Goal: Task Accomplishment & Management: Manage account settings

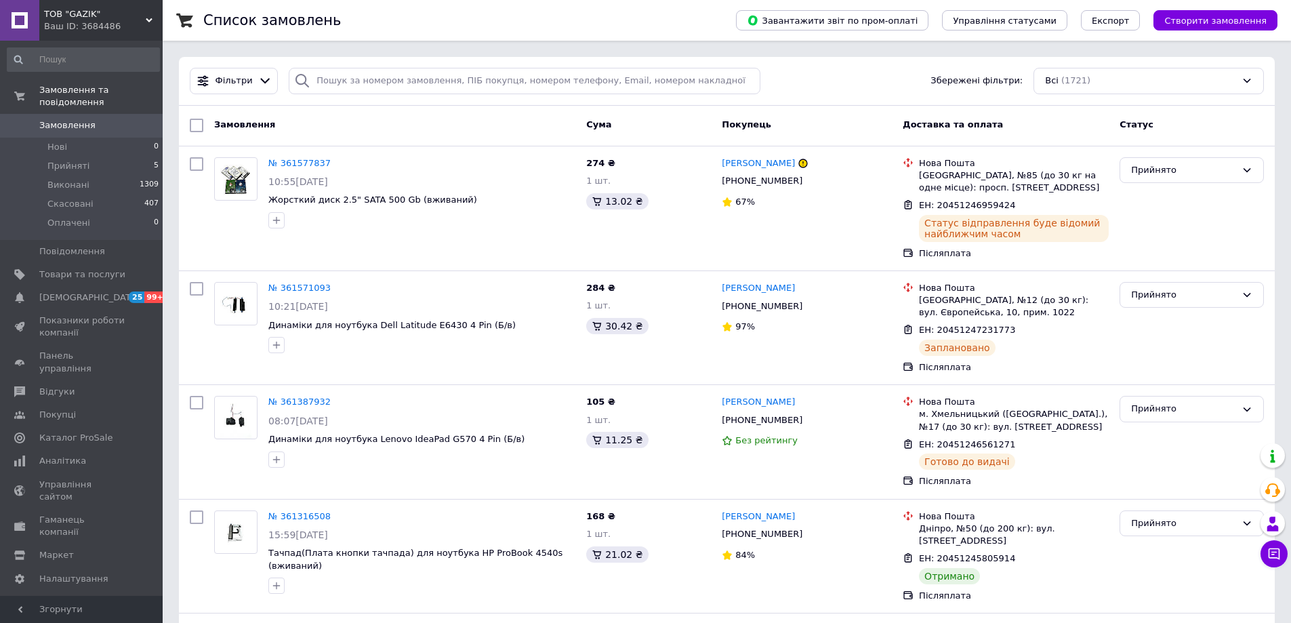
click at [68, 119] on span "Замовлення" at bounding box center [67, 125] width 56 height 12
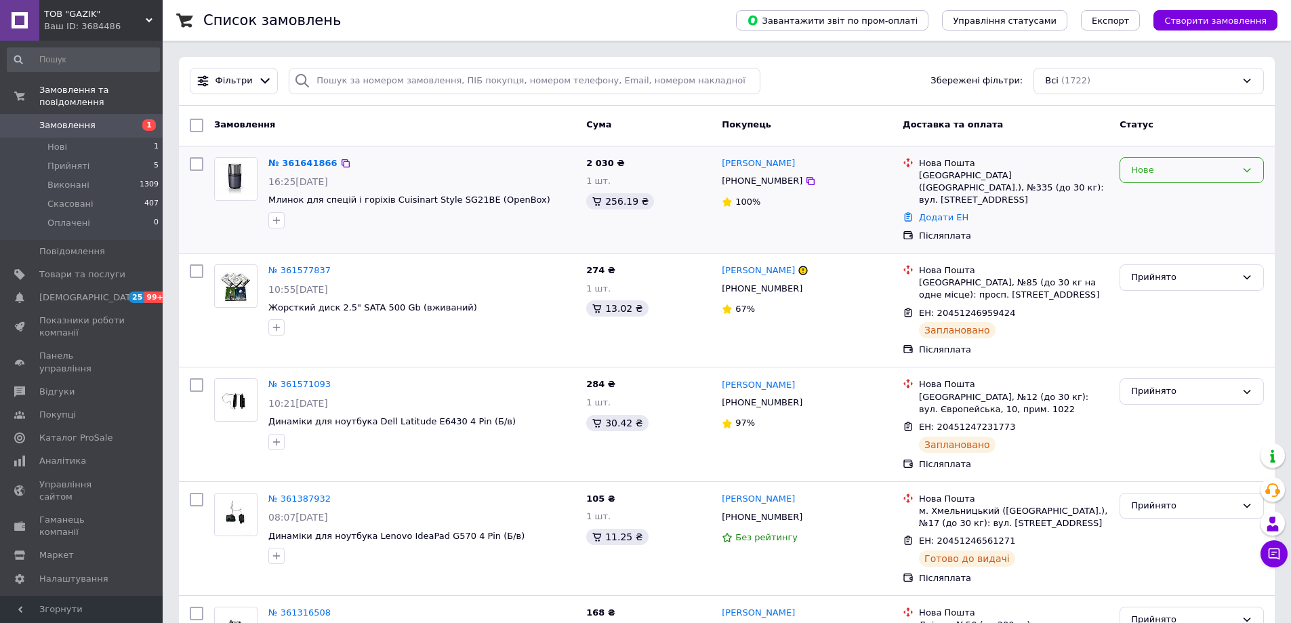
click at [1154, 176] on div "Нове" at bounding box center [1183, 170] width 105 height 14
drag, startPoint x: 1161, startPoint y: 203, endPoint x: 1075, endPoint y: 198, distance: 86.9
click at [1161, 203] on li "Прийнято" at bounding box center [1192, 198] width 143 height 25
click at [807, 182] on icon at bounding box center [811, 181] width 8 height 8
drag, startPoint x: 292, startPoint y: 165, endPoint x: 298, endPoint y: 164, distance: 6.8
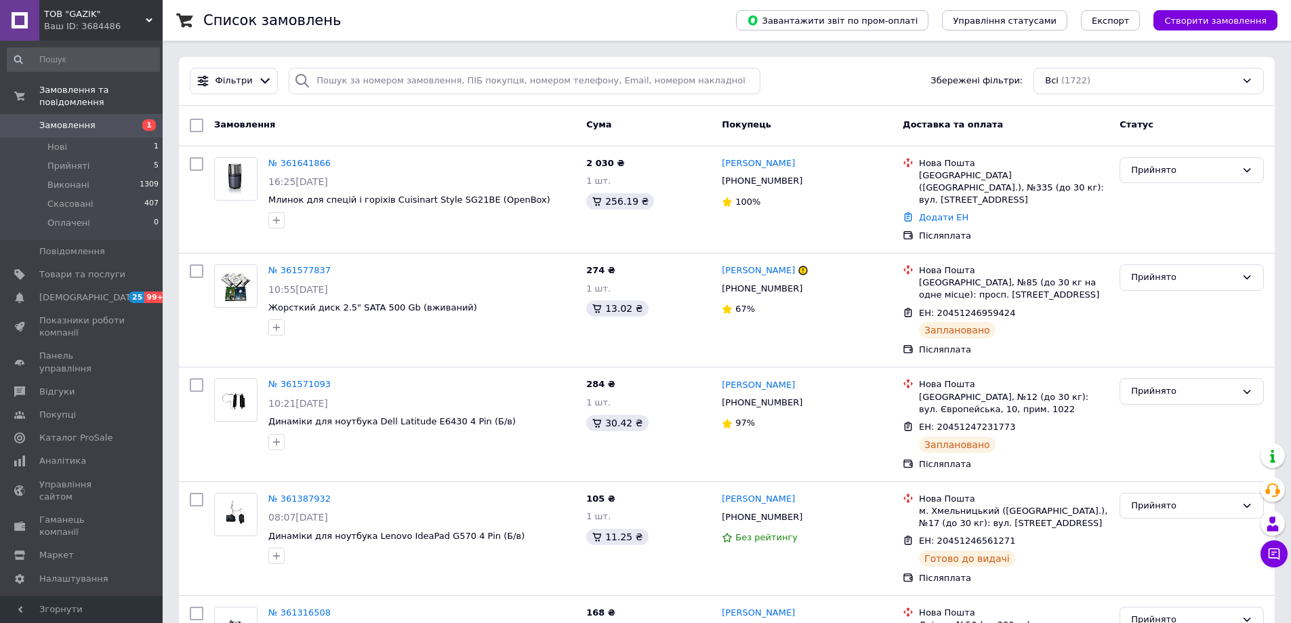
click at [292, 165] on link "№ 361641866" at bounding box center [299, 163] width 62 height 10
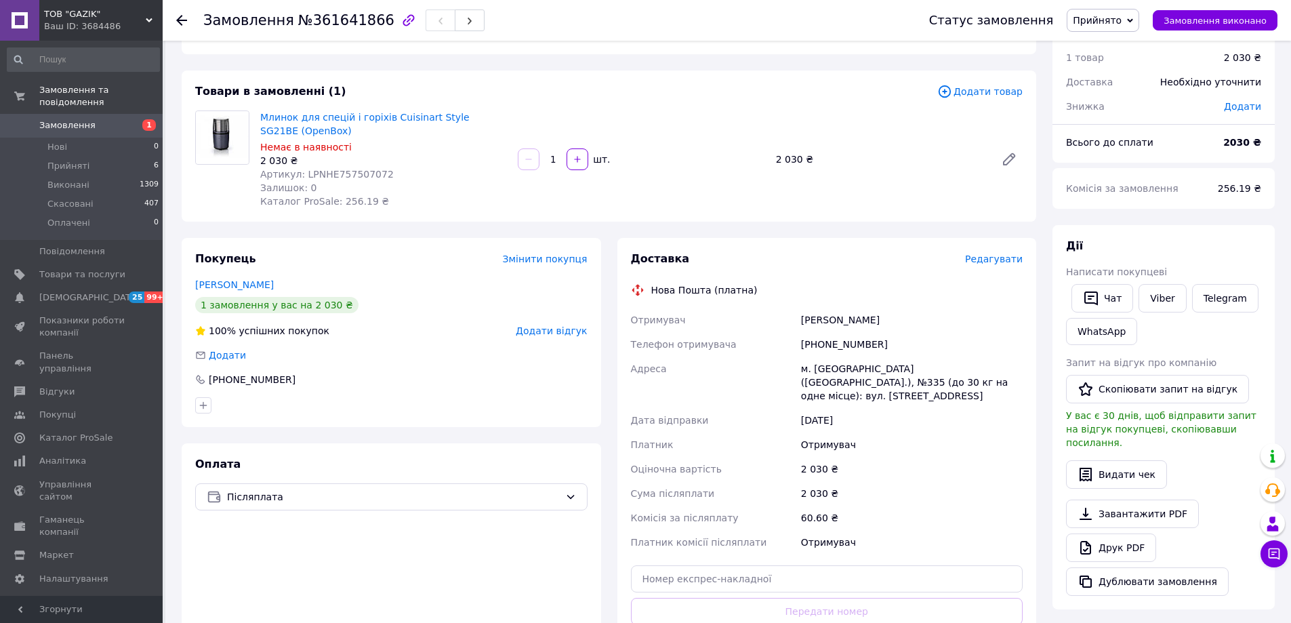
scroll to position [68, 0]
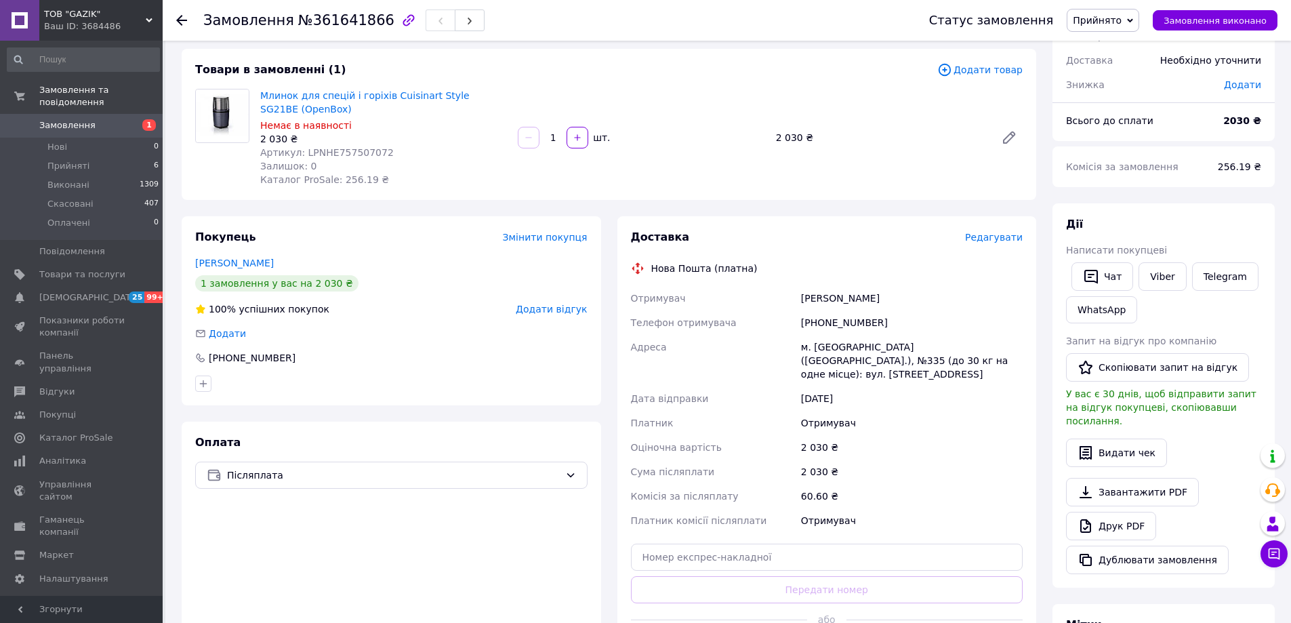
click at [830, 321] on div "[PHONE_NUMBER]" at bounding box center [912, 322] width 227 height 24
click at [378, 94] on link "Млинок для спецій і горіхів Cuisinart Style SG21BE (OpenBox)" at bounding box center [364, 102] width 209 height 24
click at [785, 137] on div "2 030 ₴" at bounding box center [881, 137] width 220 height 19
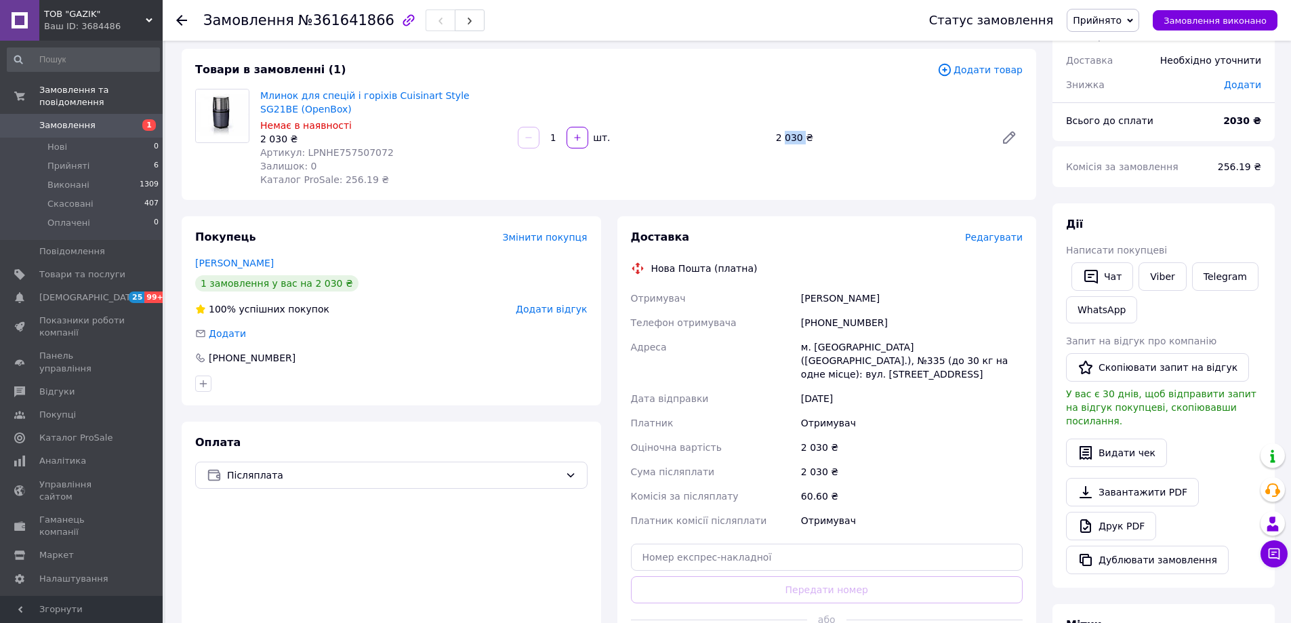
click at [785, 137] on div "2 030 ₴" at bounding box center [881, 137] width 220 height 19
click at [854, 297] on div "[PERSON_NAME]" at bounding box center [912, 298] width 227 height 24
click at [809, 298] on div "[PERSON_NAME]" at bounding box center [912, 298] width 227 height 24
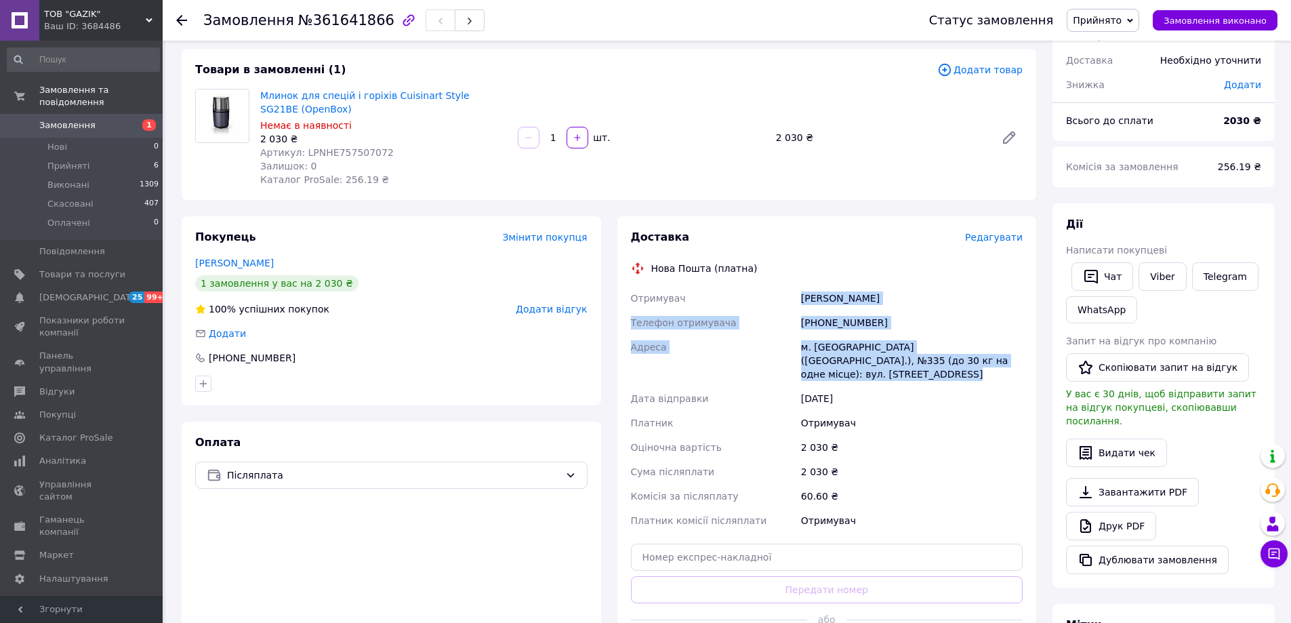
drag, startPoint x: 809, startPoint y: 298, endPoint x: 854, endPoint y: 353, distance: 71.4
click at [855, 353] on div "Отримувач [PERSON_NAME] Телефон отримувача [PHONE_NUMBER] Адреса м. [GEOGRAPHIC…" at bounding box center [827, 409] width 398 height 247
click at [26, 119] on span at bounding box center [19, 125] width 39 height 12
